Goal: Information Seeking & Learning: Learn about a topic

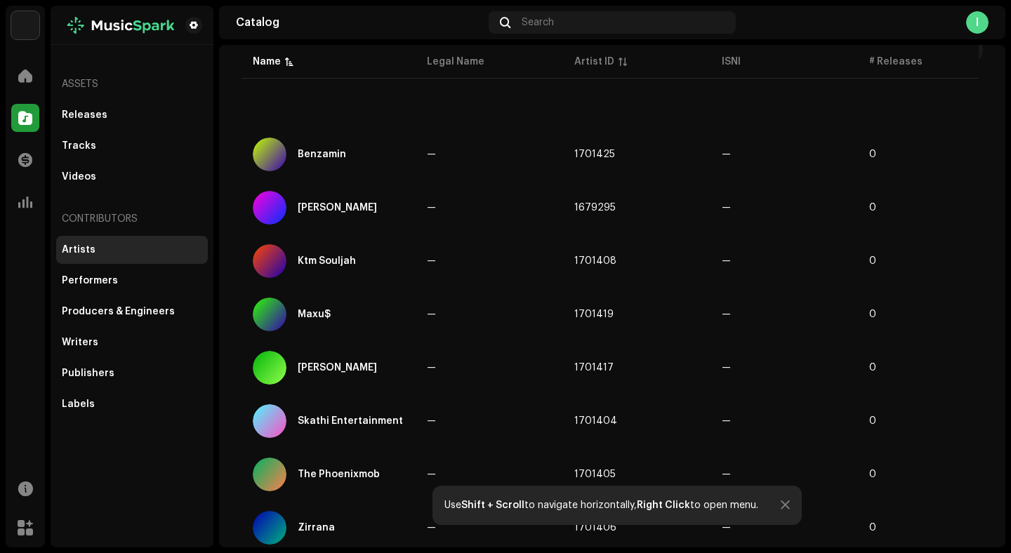
scroll to position [141, 0]
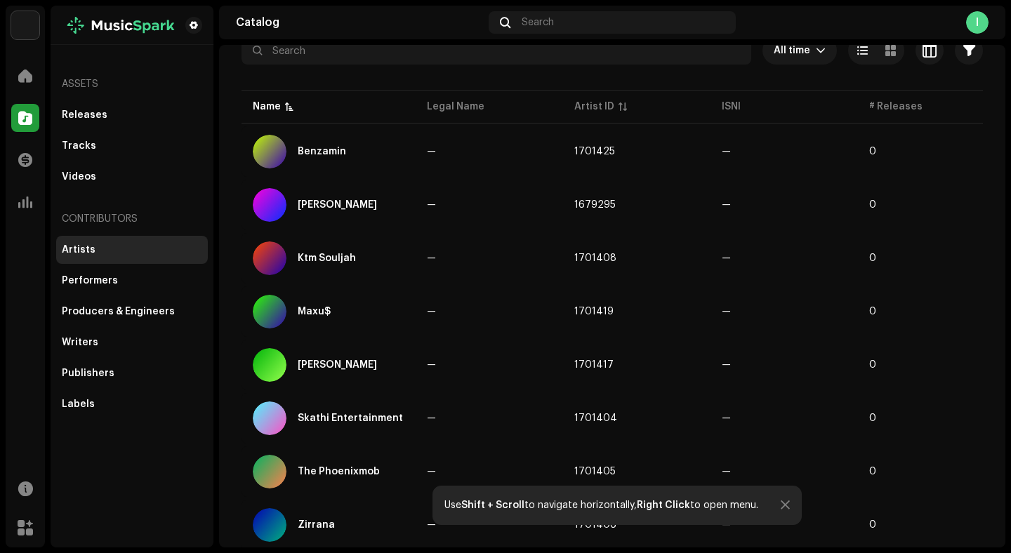
scroll to position [141, 0]
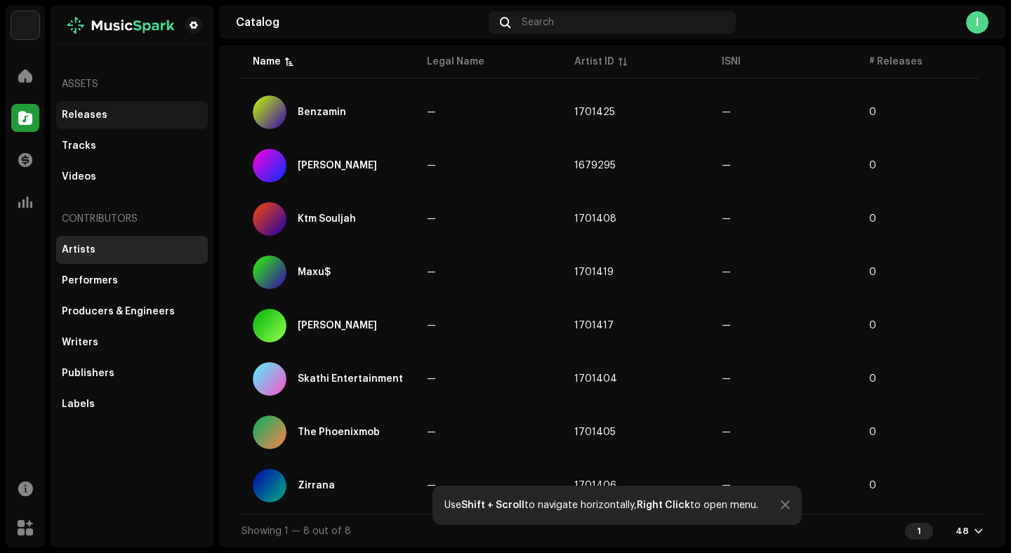
click at [102, 113] on div "Releases" at bounding box center [132, 115] width 140 height 11
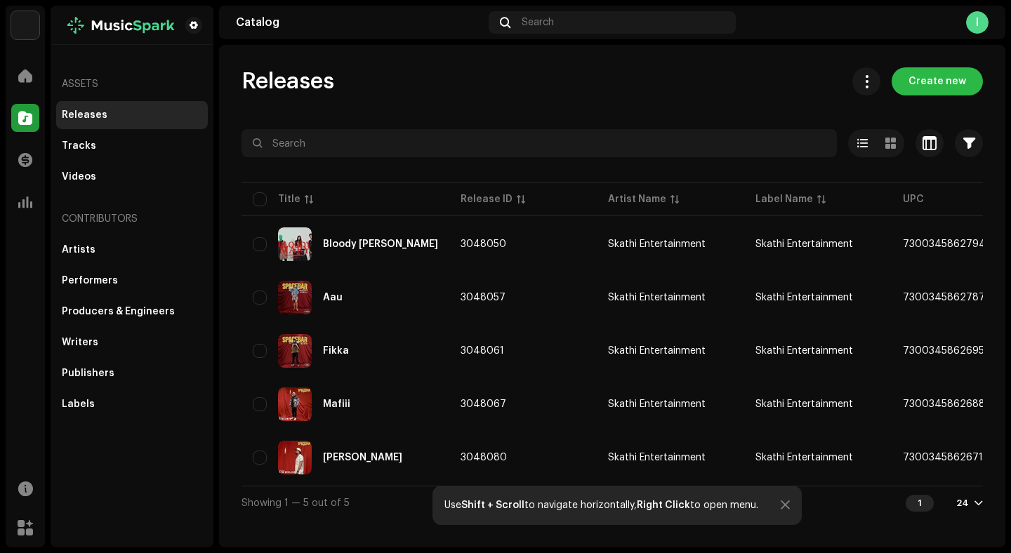
click at [929, 79] on span "Create new" at bounding box center [937, 81] width 58 height 28
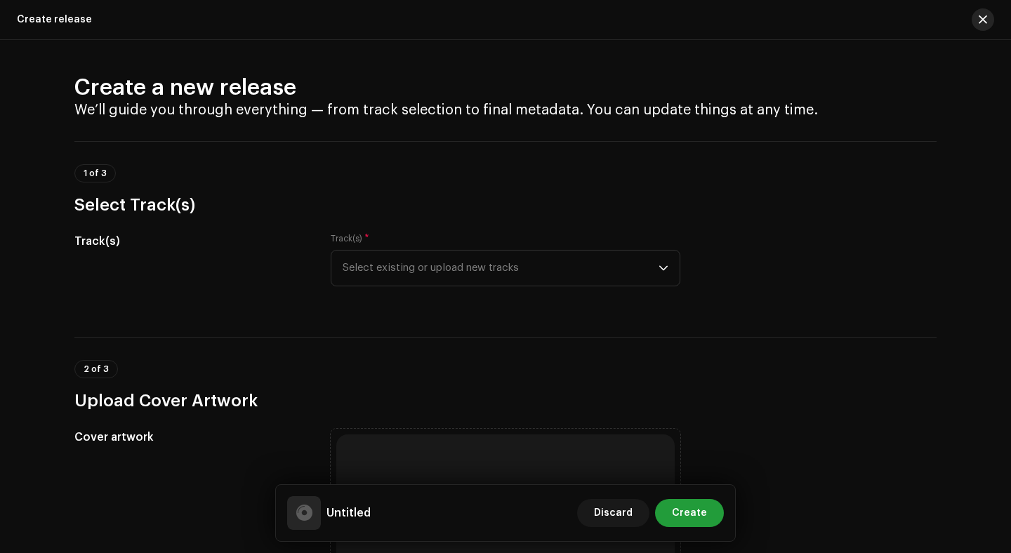
click at [982, 18] on span "button" at bounding box center [983, 19] width 8 height 11
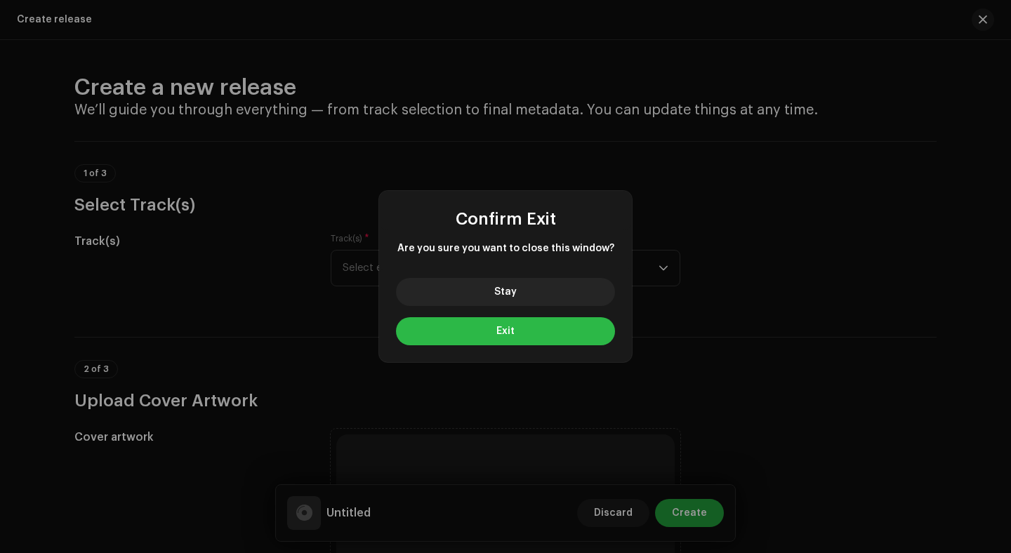
click at [516, 336] on button "Exit" at bounding box center [505, 331] width 219 height 28
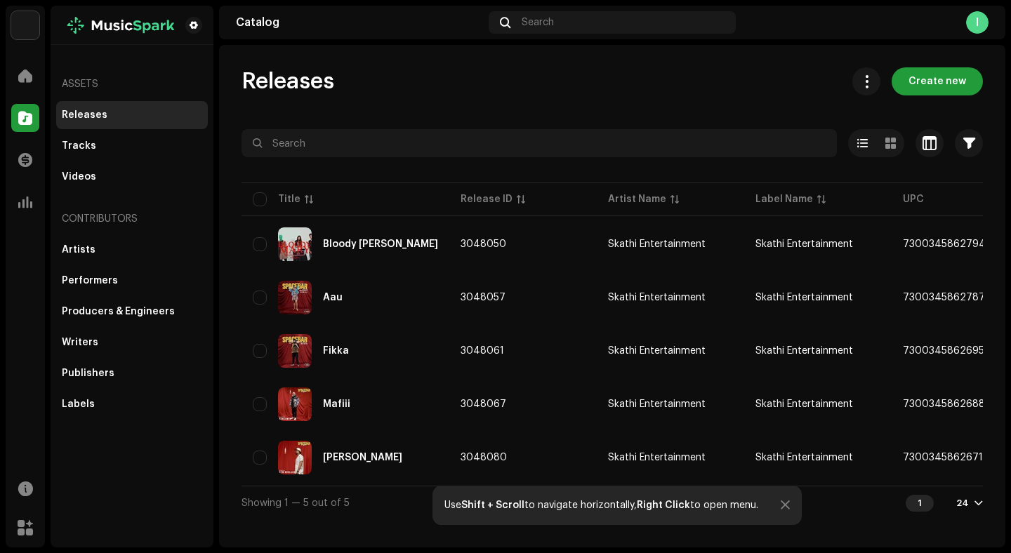
click at [83, 86] on div "Assets" at bounding box center [132, 84] width 152 height 34
click at [81, 147] on div "Tracks" at bounding box center [79, 145] width 34 height 11
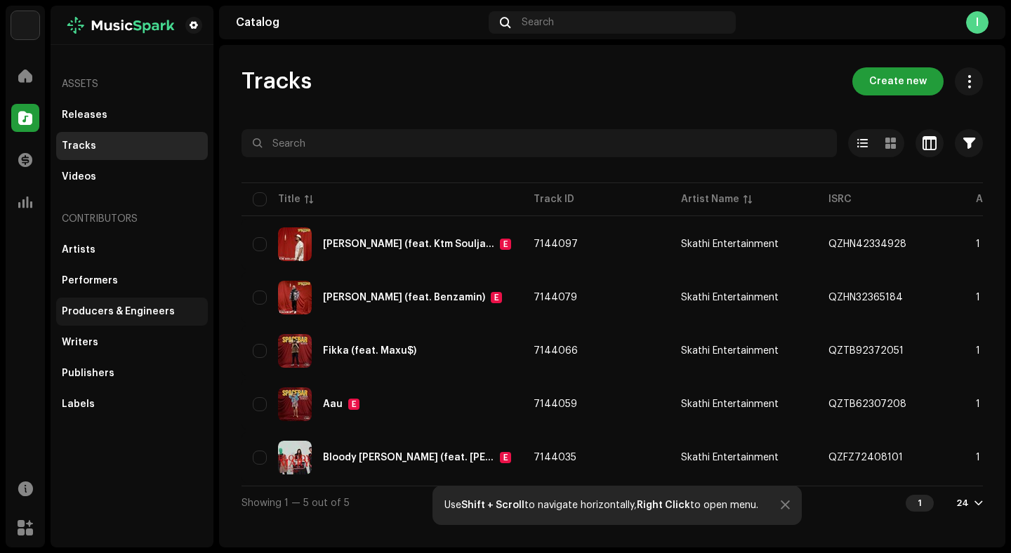
click at [102, 314] on div "Producers & Engineers" at bounding box center [118, 311] width 113 height 11
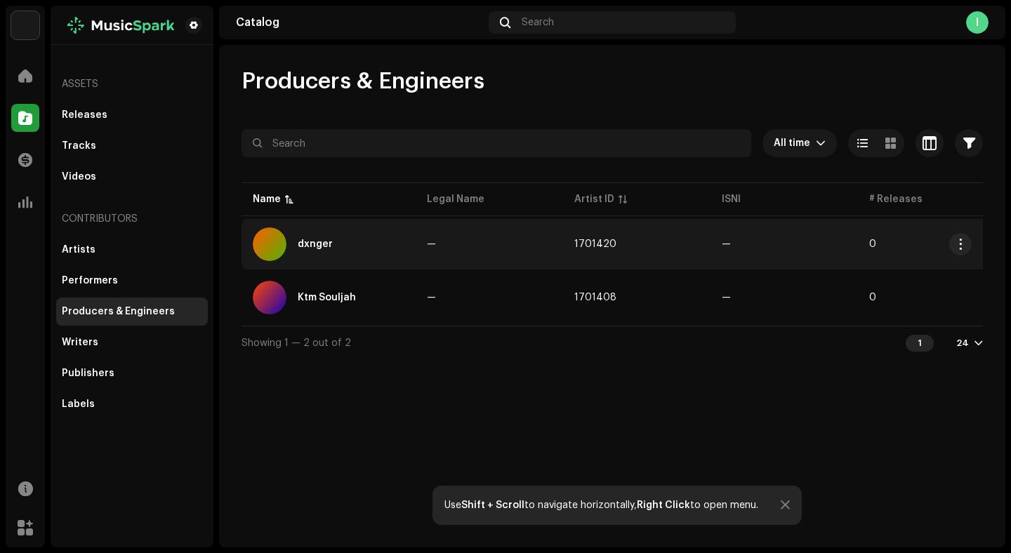
click at [347, 240] on div "dxnger" at bounding box center [329, 244] width 152 height 34
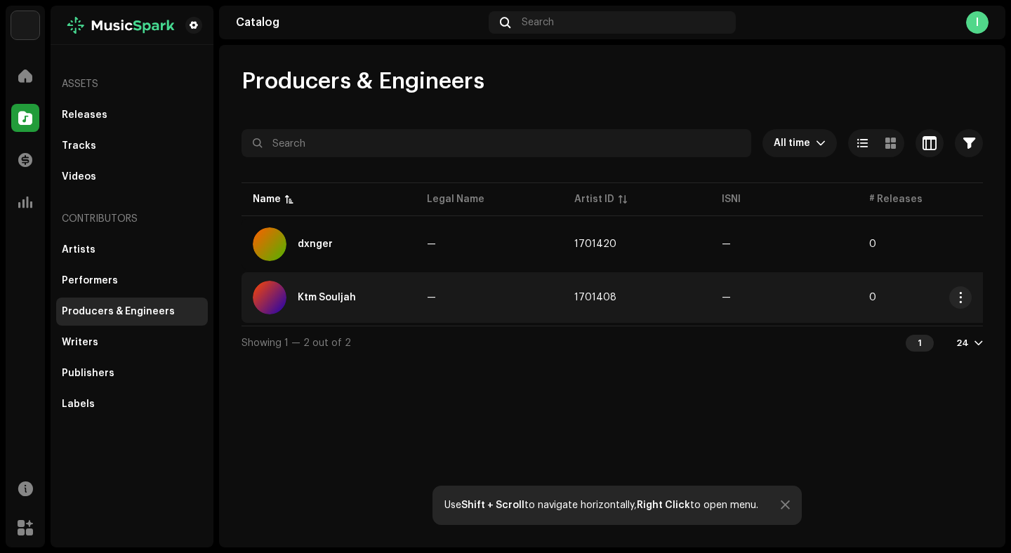
click at [380, 302] on div "Ktm Souljah" at bounding box center [329, 298] width 152 height 34
